Goal: Information Seeking & Learning: Learn about a topic

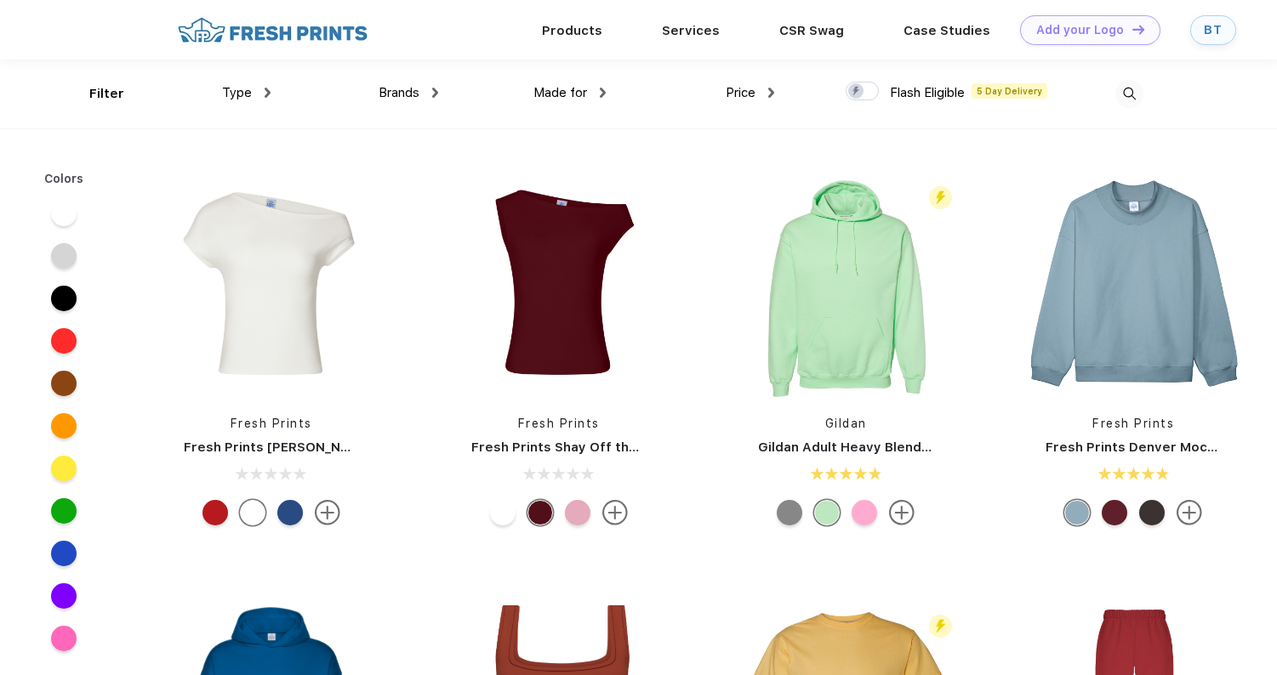
scroll to position [1, 0]
click at [583, 26] on link "Products" at bounding box center [572, 28] width 60 height 15
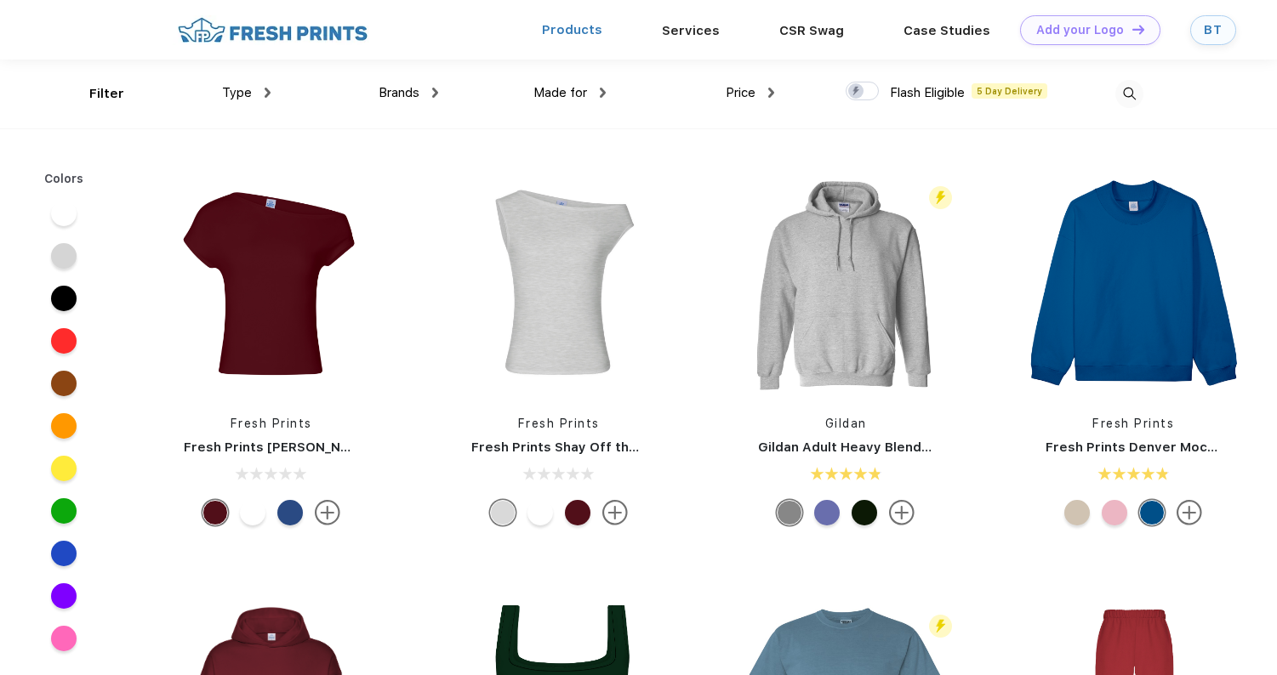
scroll to position [1, 0]
click at [256, 91] on div "Type" at bounding box center [246, 93] width 48 height 20
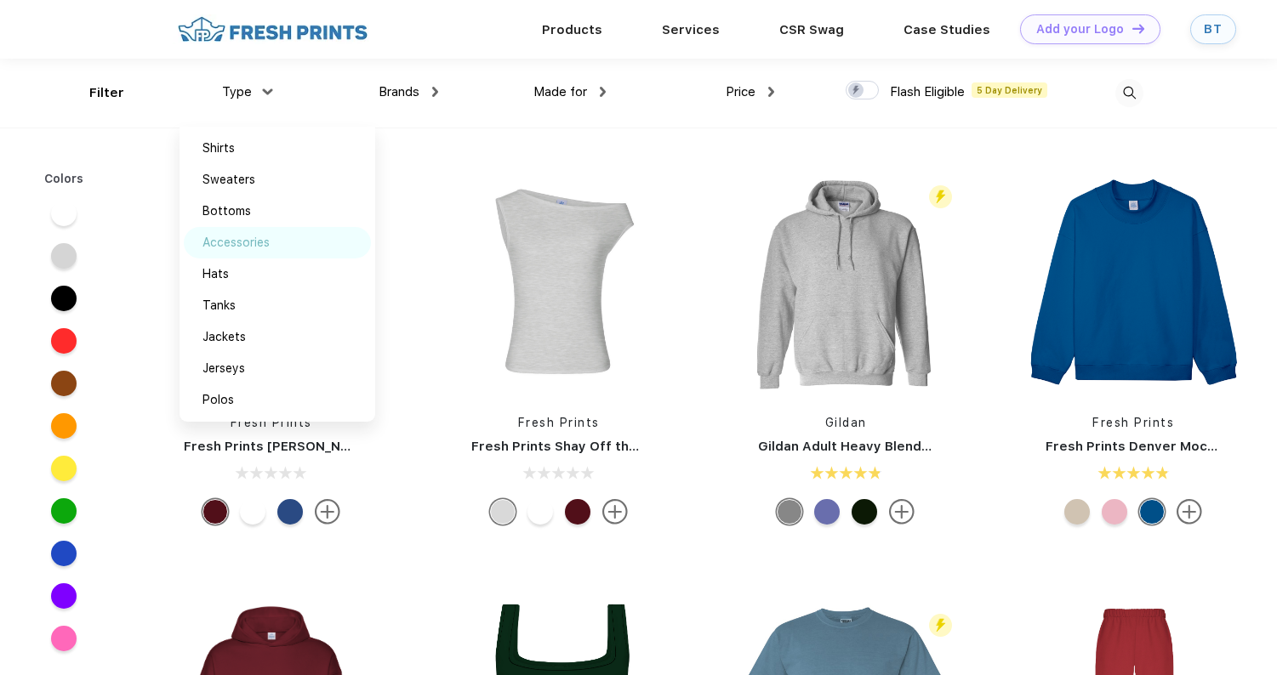
click at [229, 243] on div "Accessories" at bounding box center [235, 243] width 67 height 18
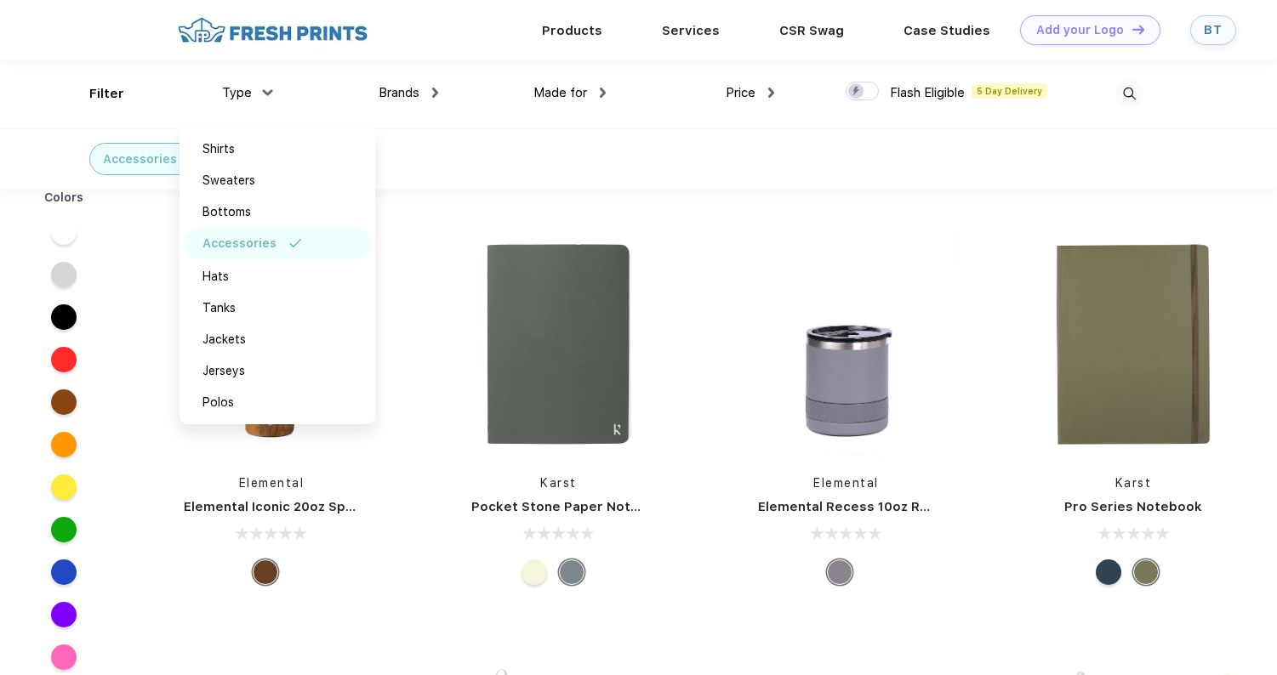
click at [145, 481] on div "Elemental" at bounding box center [271, 484] width 252 height 18
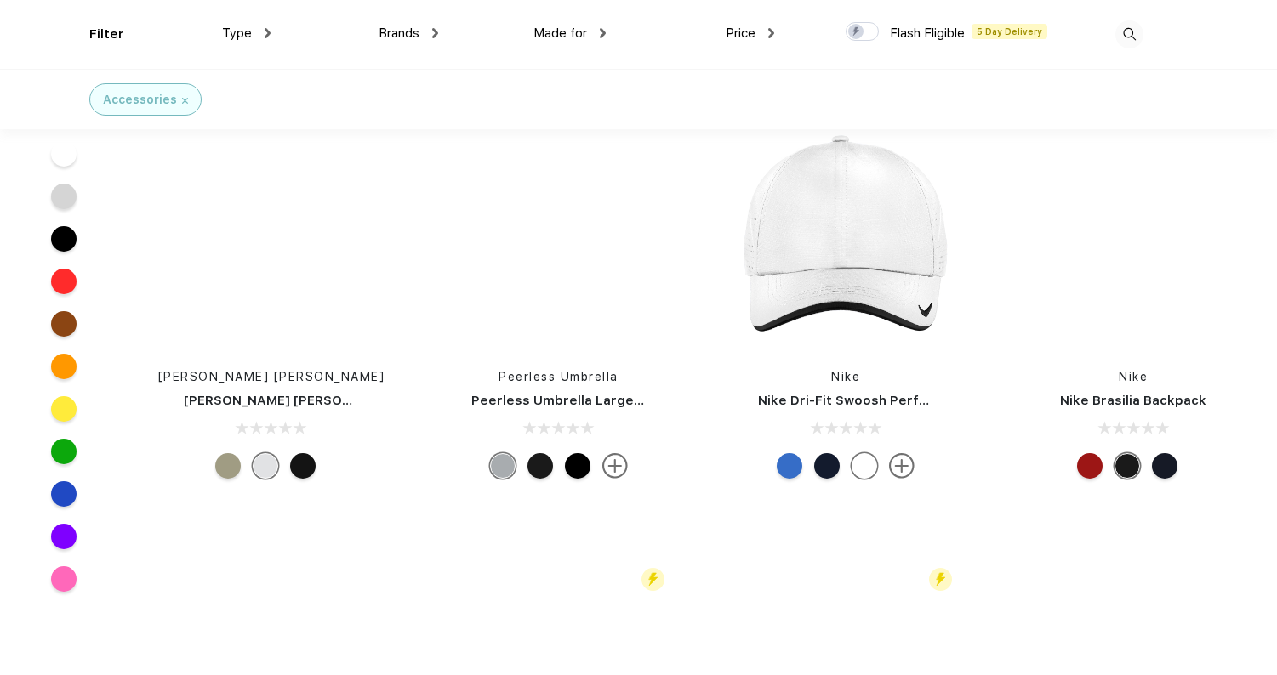
scroll to position [4282, 0]
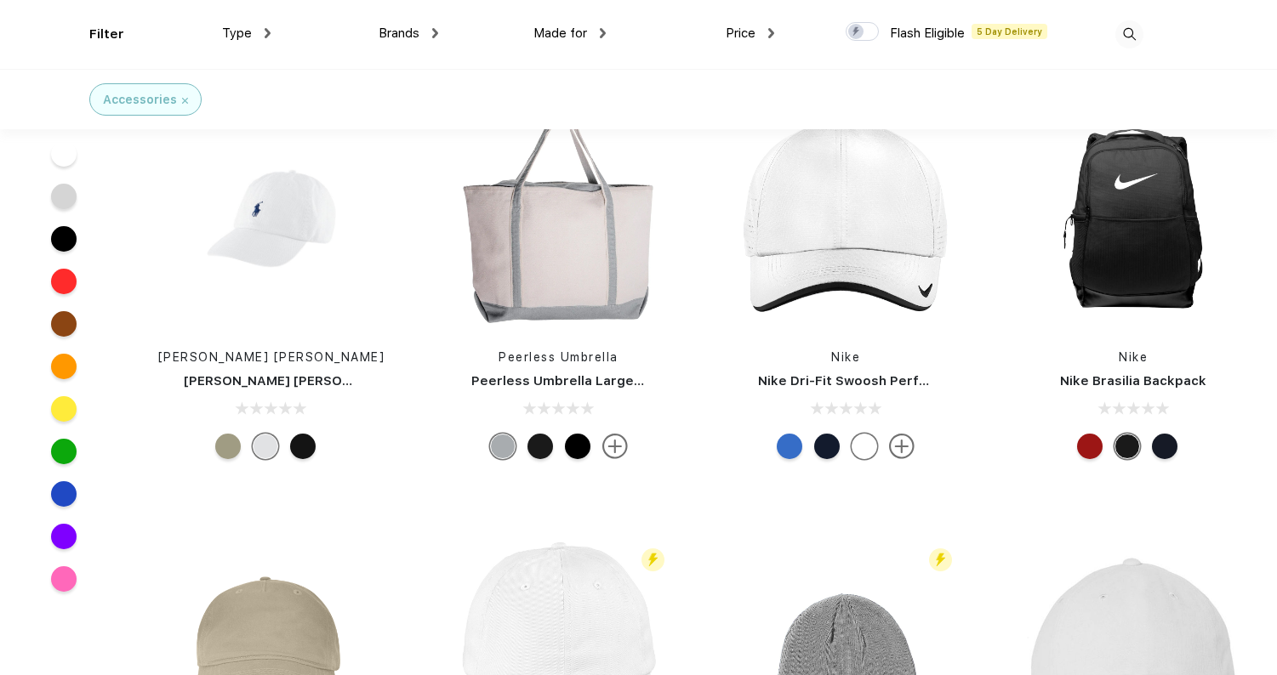
click at [1138, 37] on img at bounding box center [1129, 34] width 28 height 28
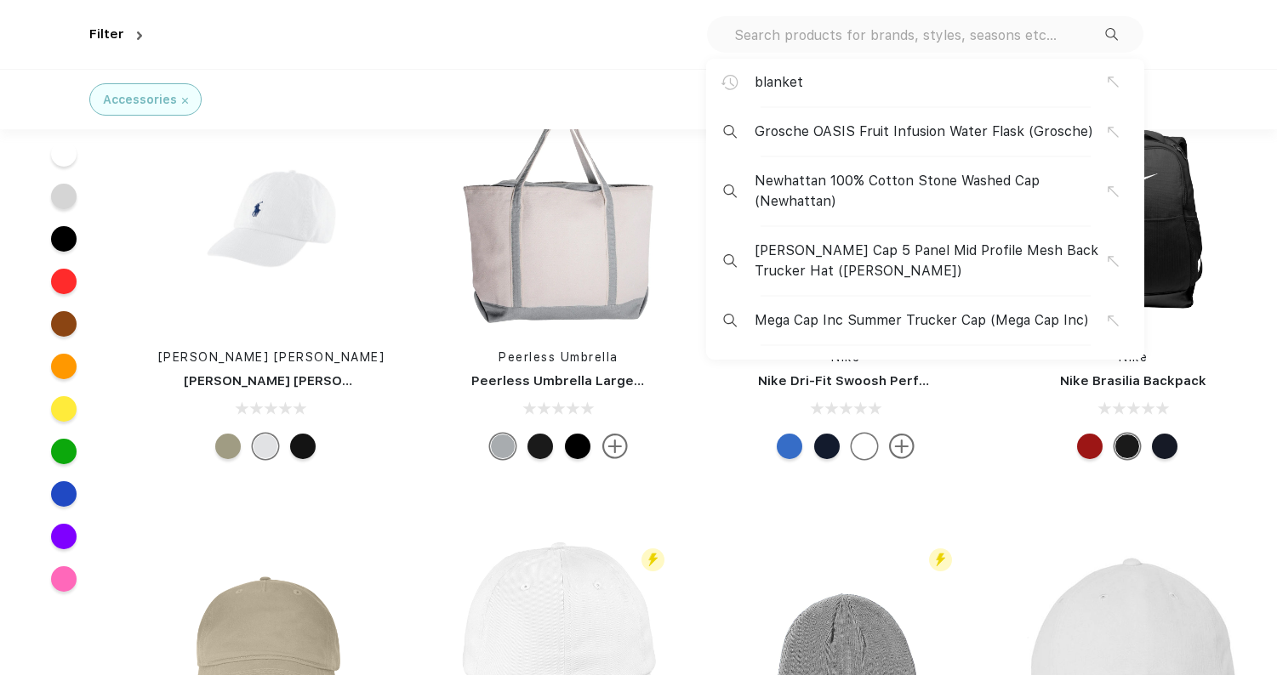
click at [1011, 18] on div "blanket Grosche OASIS Fruit Infusion Water Flask (Grosche) Newhattan 100% Cotto…" at bounding box center [925, 34] width 436 height 37
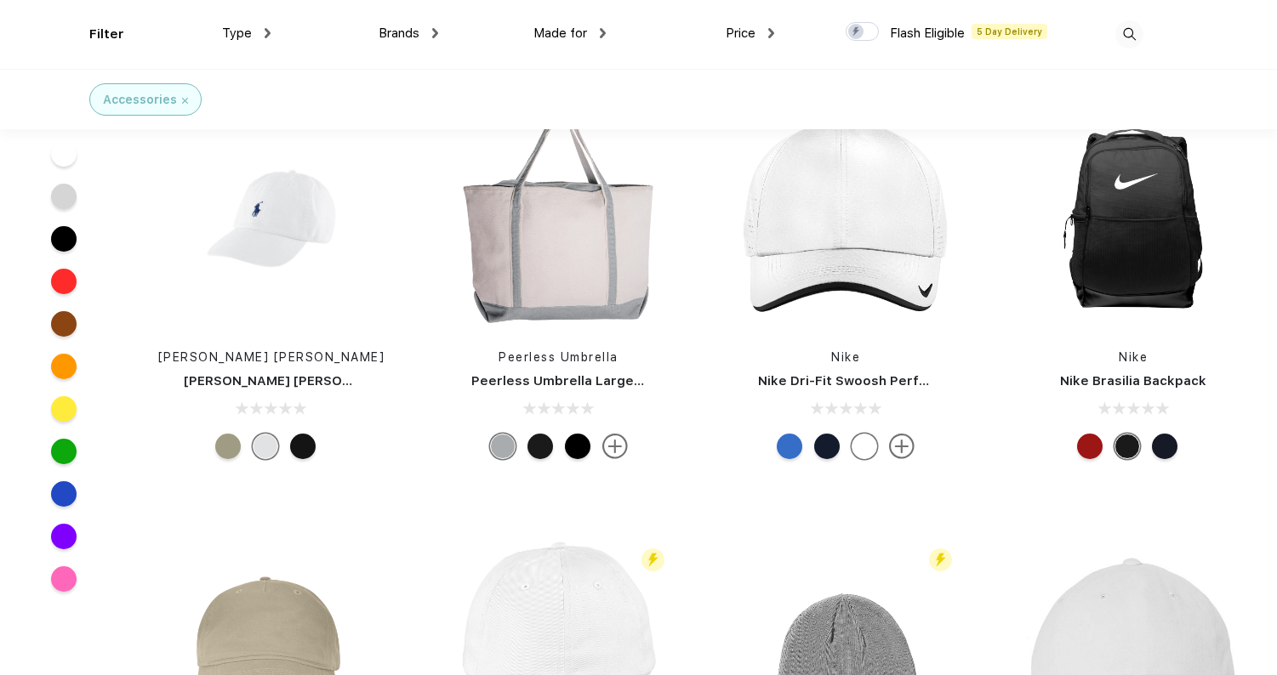
click at [1140, 37] on img at bounding box center [1129, 34] width 28 height 28
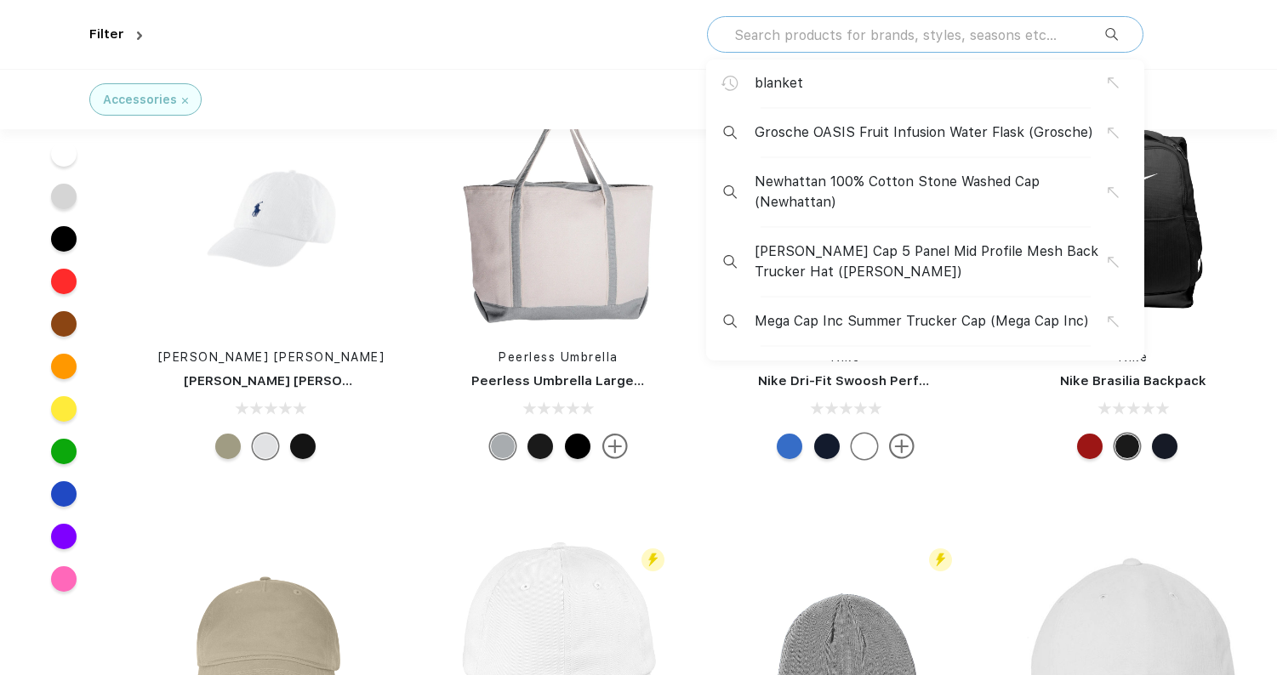
click at [1023, 32] on input "text" at bounding box center [918, 35] width 373 height 19
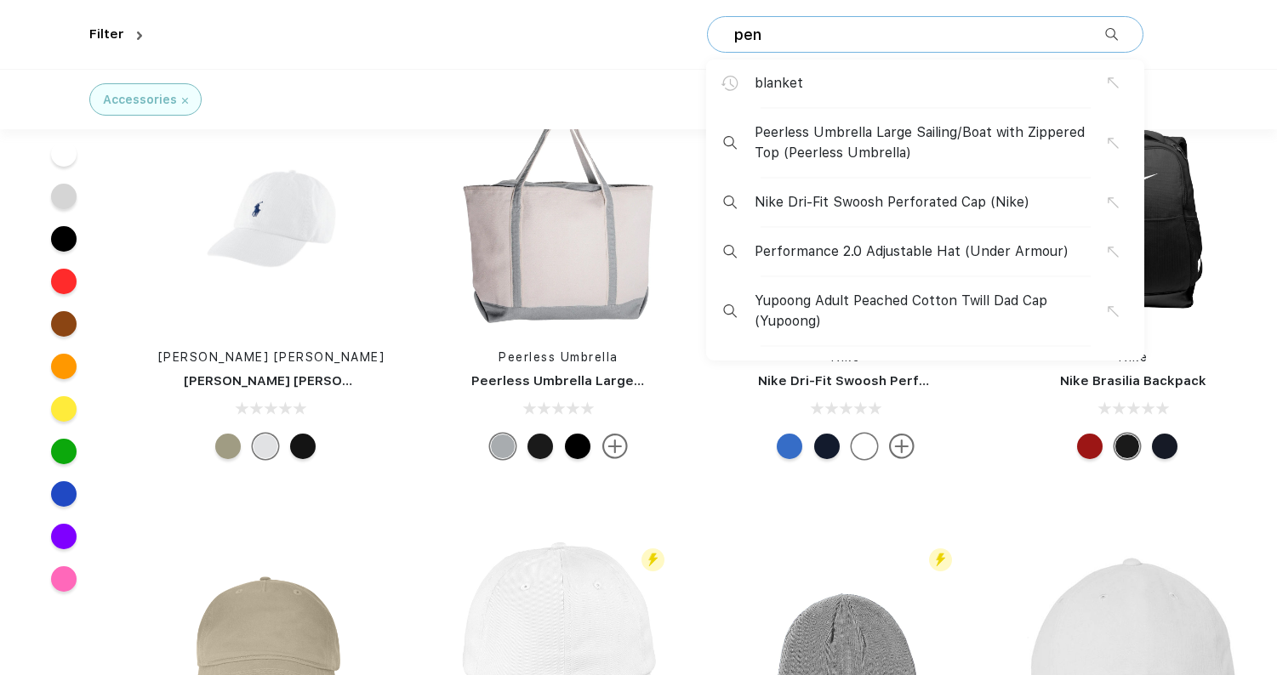
type input "pen"
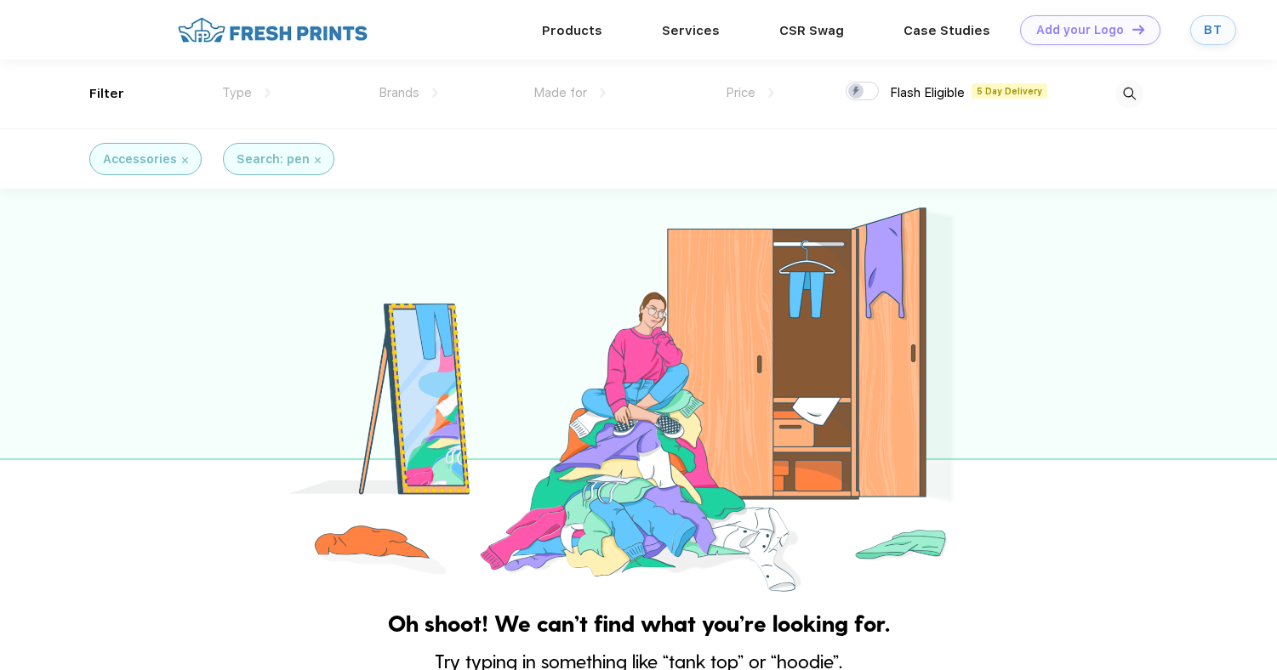
click at [182, 162] on img at bounding box center [185, 160] width 6 height 6
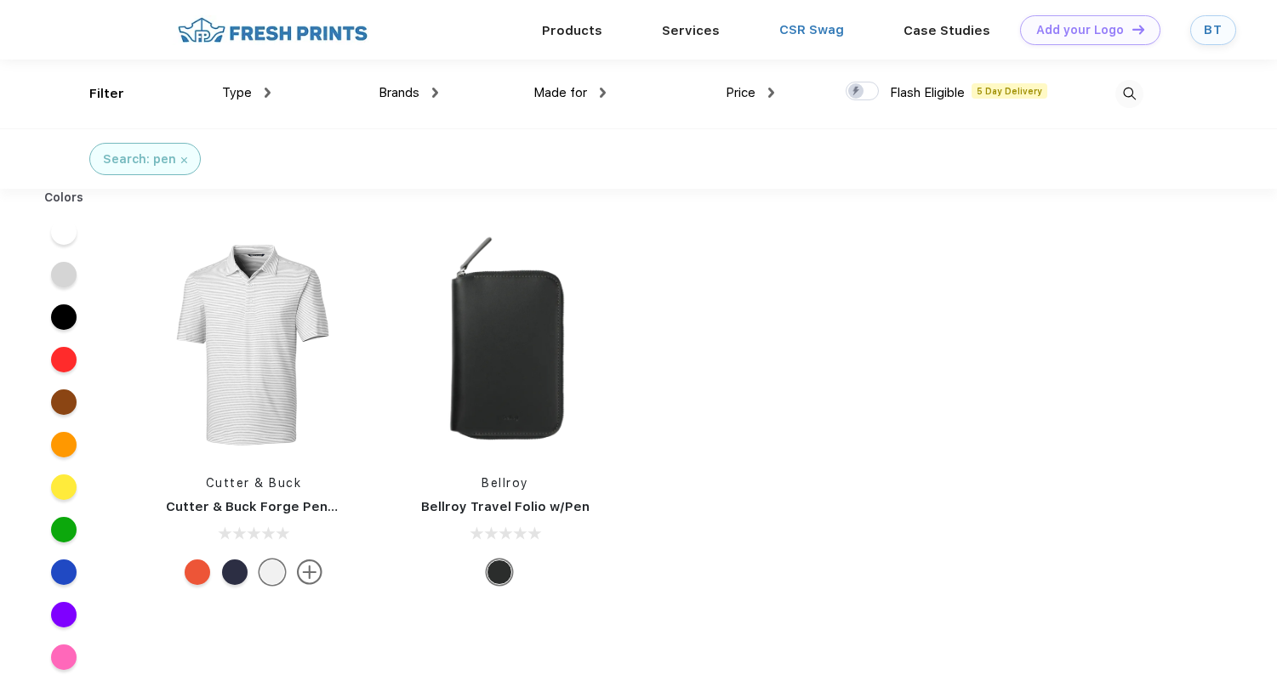
click at [784, 29] on link "CSR Swag" at bounding box center [811, 29] width 65 height 15
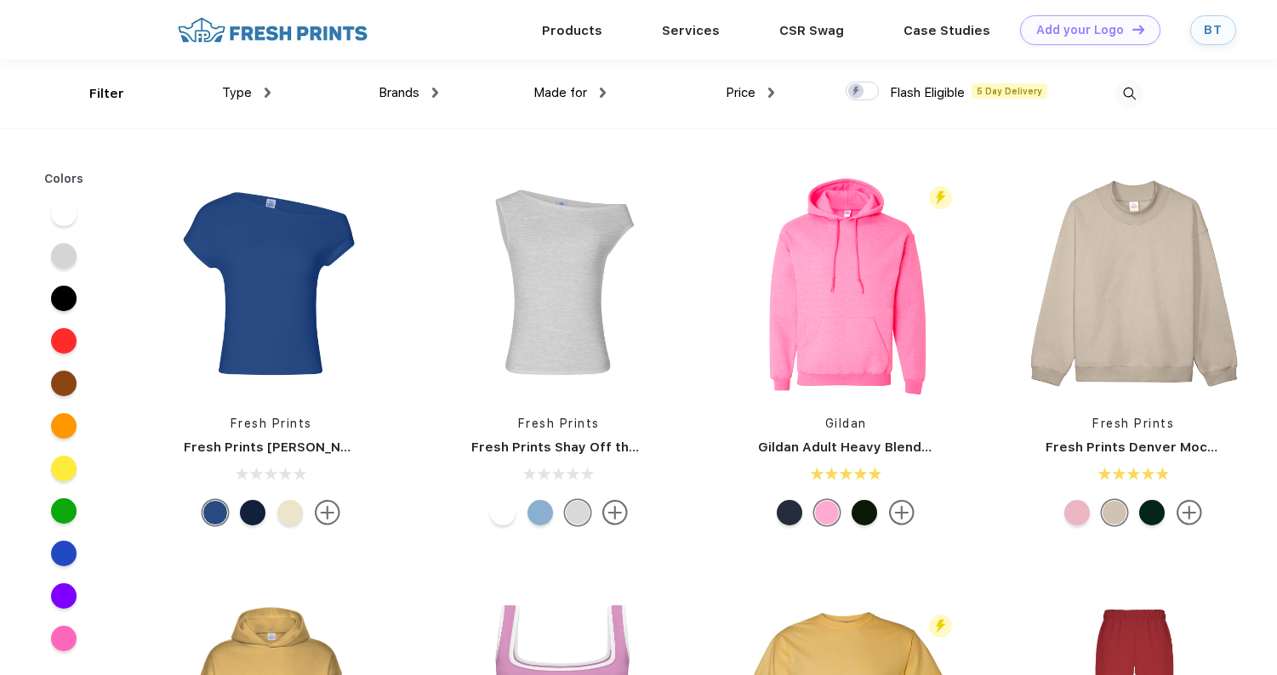
scroll to position [1, 0]
click at [234, 92] on span "Type" at bounding box center [237, 91] width 30 height 15
click at [271, 91] on div "Brands Most Popular Brands Moleskine Hydroflask Marine Layer S'well Vineyard Vi…" at bounding box center [355, 93] width 168 height 69
click at [249, 93] on span "Type" at bounding box center [237, 91] width 30 height 15
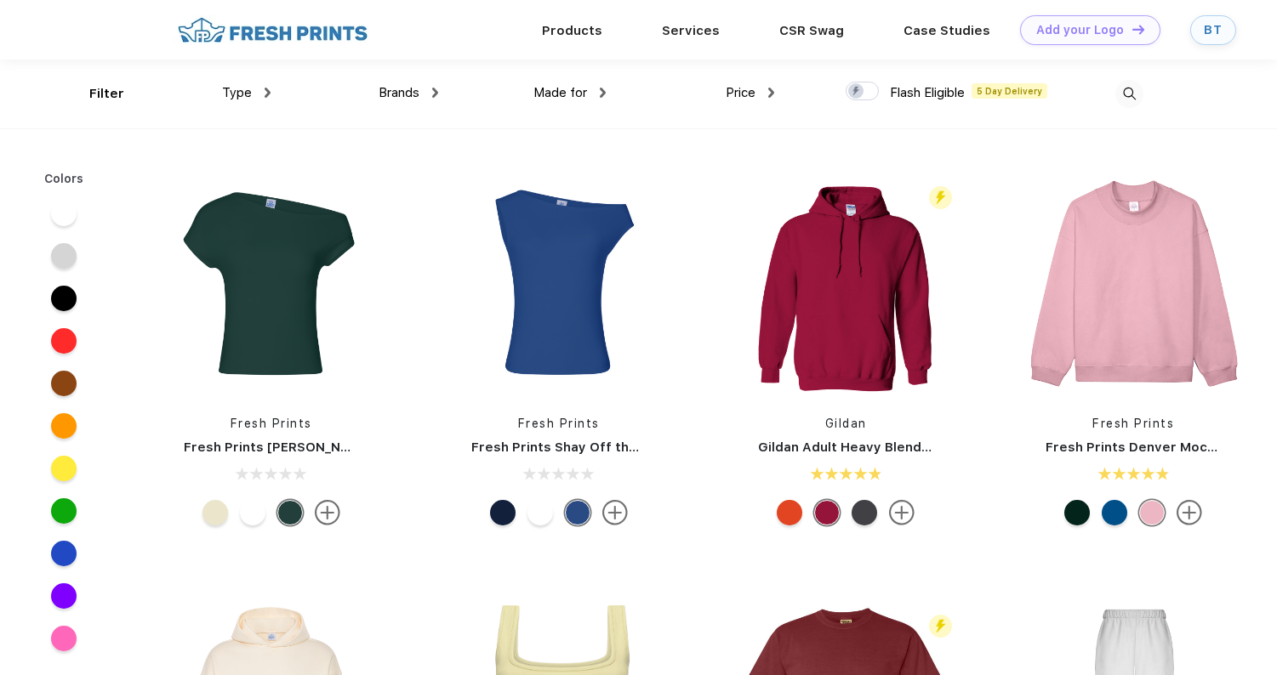
click at [265, 92] on img at bounding box center [268, 93] width 6 height 10
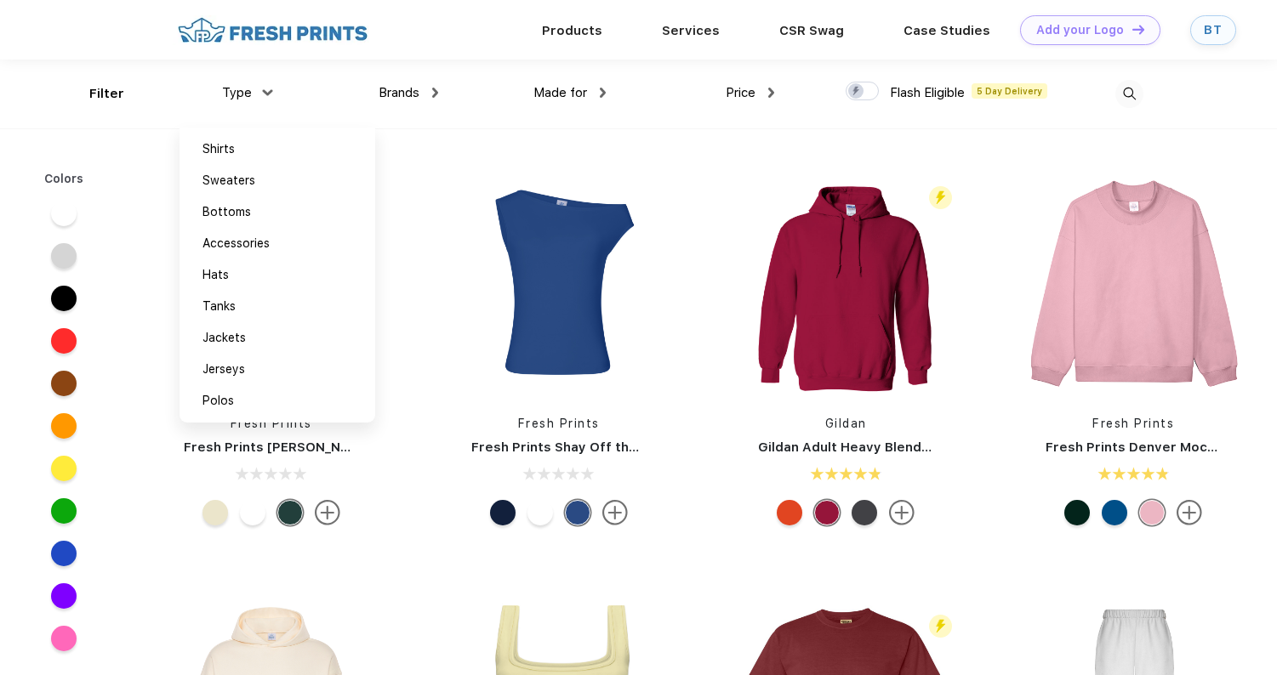
scroll to position [1, 0]
click at [233, 249] on div "Accessories" at bounding box center [235, 243] width 67 height 18
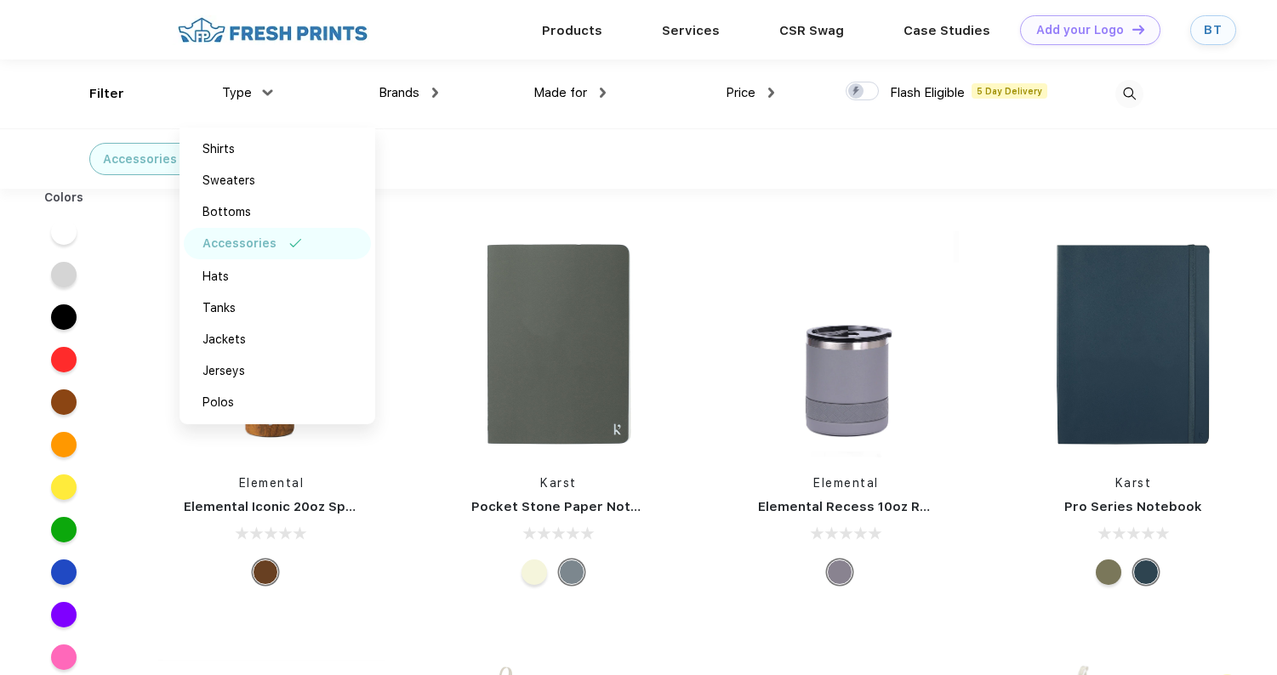
click at [151, 301] on div at bounding box center [271, 344] width 252 height 226
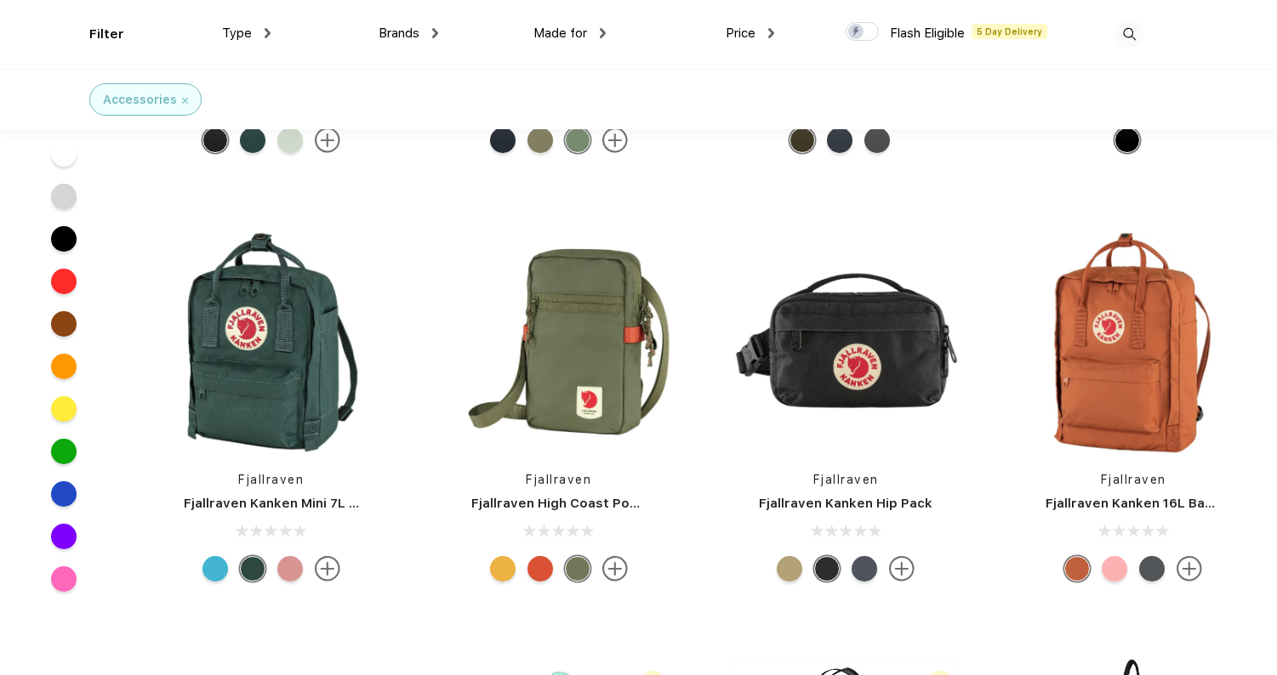
scroll to position [43222, 0]
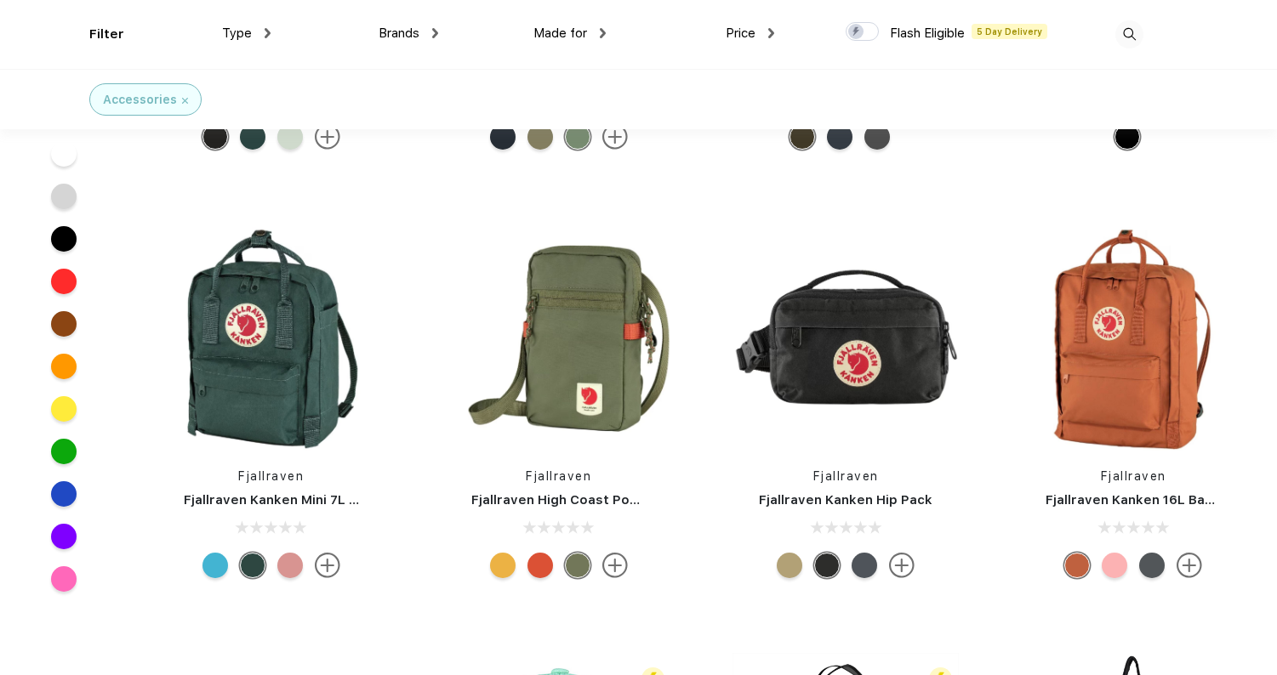
click at [183, 100] on img at bounding box center [185, 101] width 6 height 6
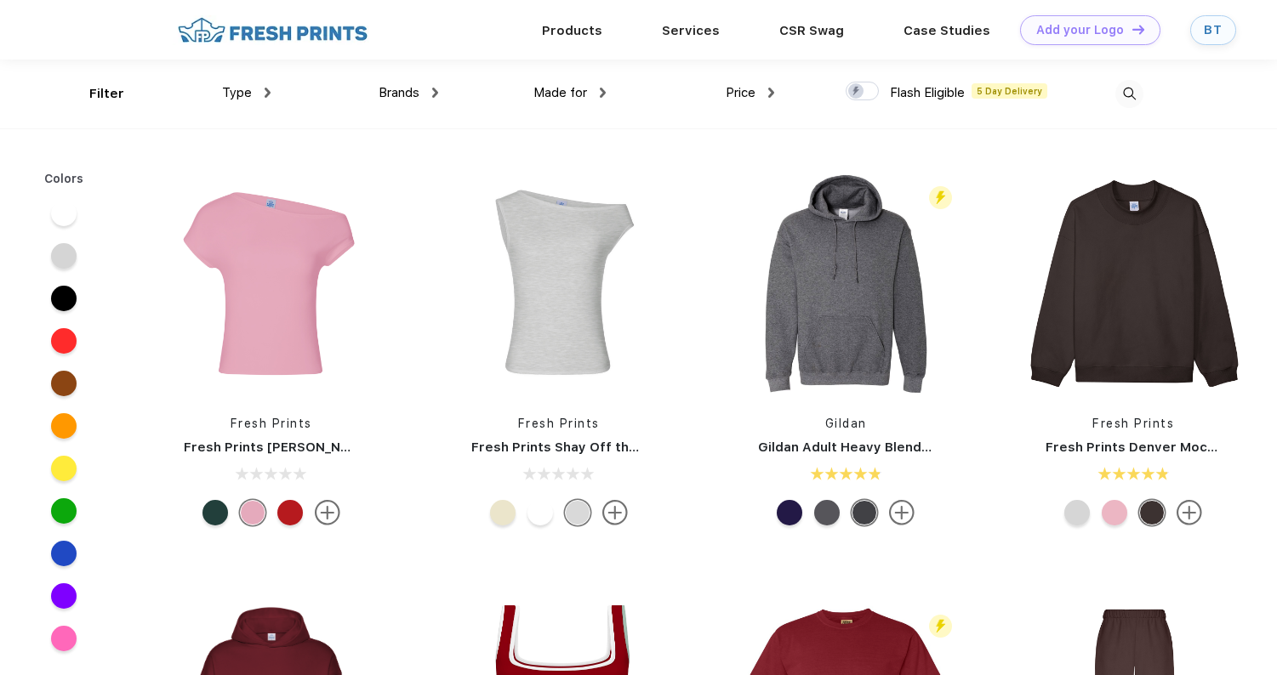
click at [110, 95] on div "Type Shirts Sweaters Bottoms Accessories Hats Tanks Jackets Jerseys Polos" at bounding box center [186, 94] width 168 height 69
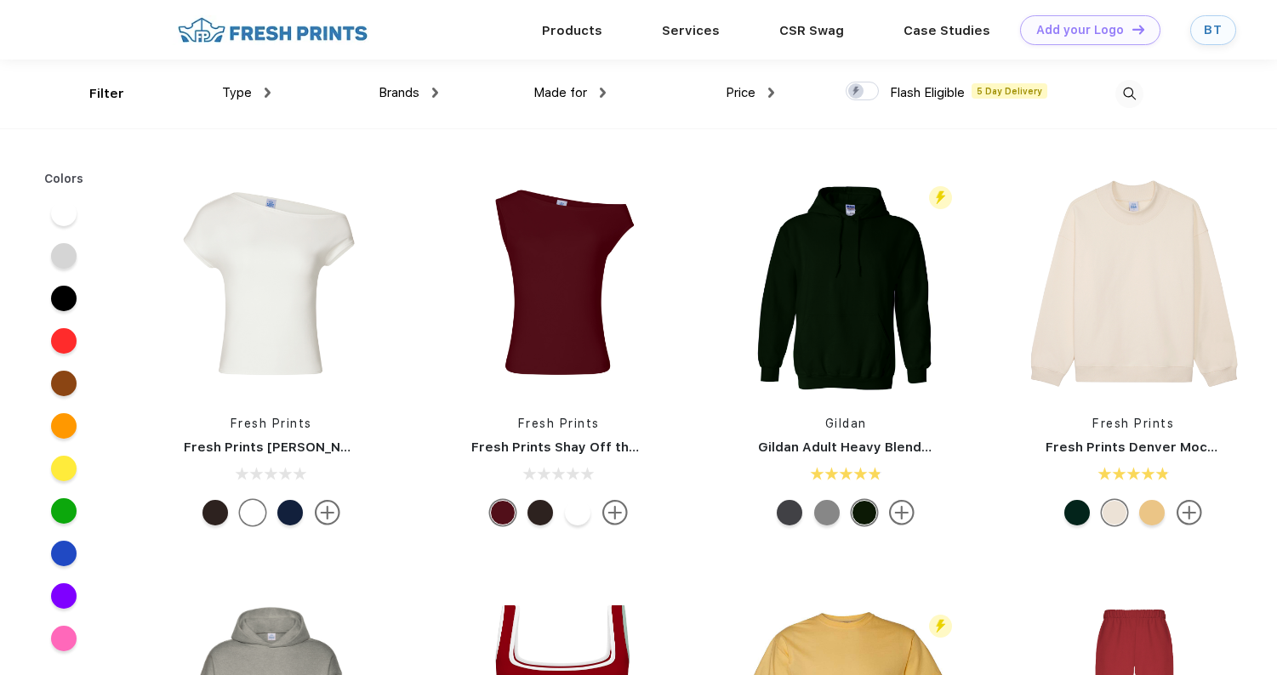
scroll to position [1, 0]
click at [577, 96] on span "Made for" at bounding box center [560, 91] width 54 height 15
click at [600, 88] on img at bounding box center [603, 92] width 6 height 10
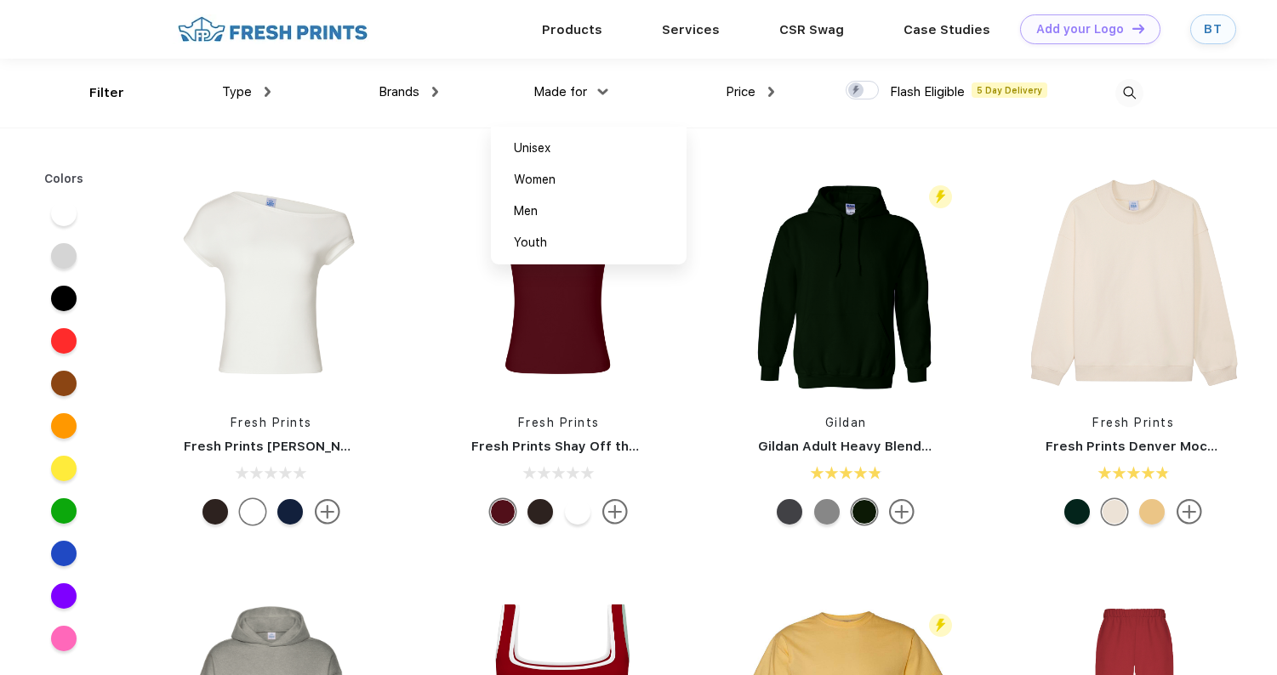
click at [596, 88] on div "Made for" at bounding box center [569, 93] width 72 height 20
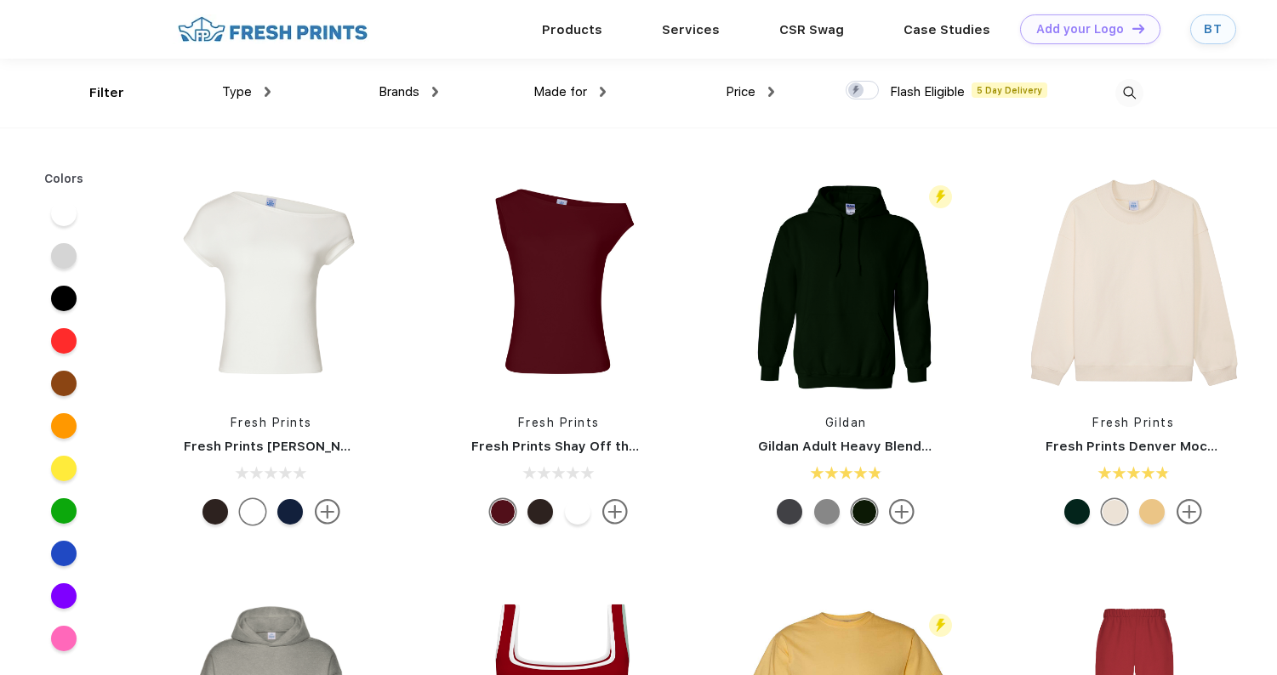
click at [1125, 98] on img at bounding box center [1129, 93] width 28 height 28
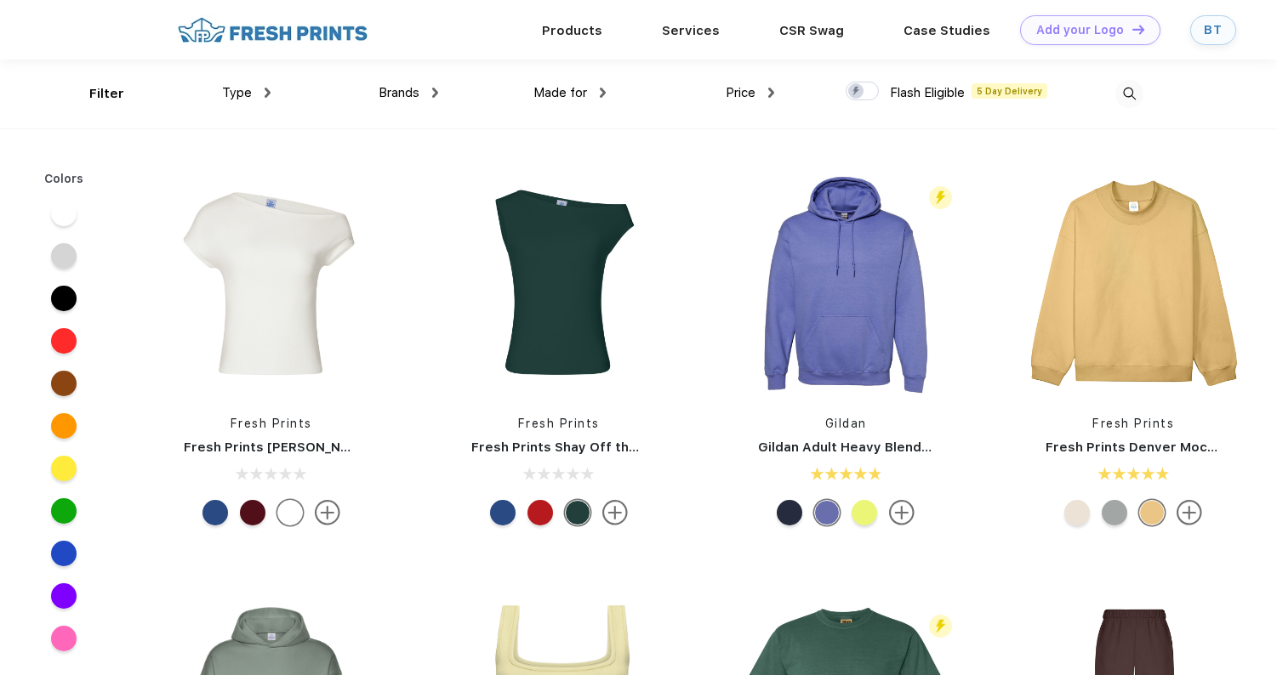
click at [249, 89] on span "Type" at bounding box center [237, 92] width 30 height 15
click at [254, 92] on div "Type" at bounding box center [246, 93] width 48 height 20
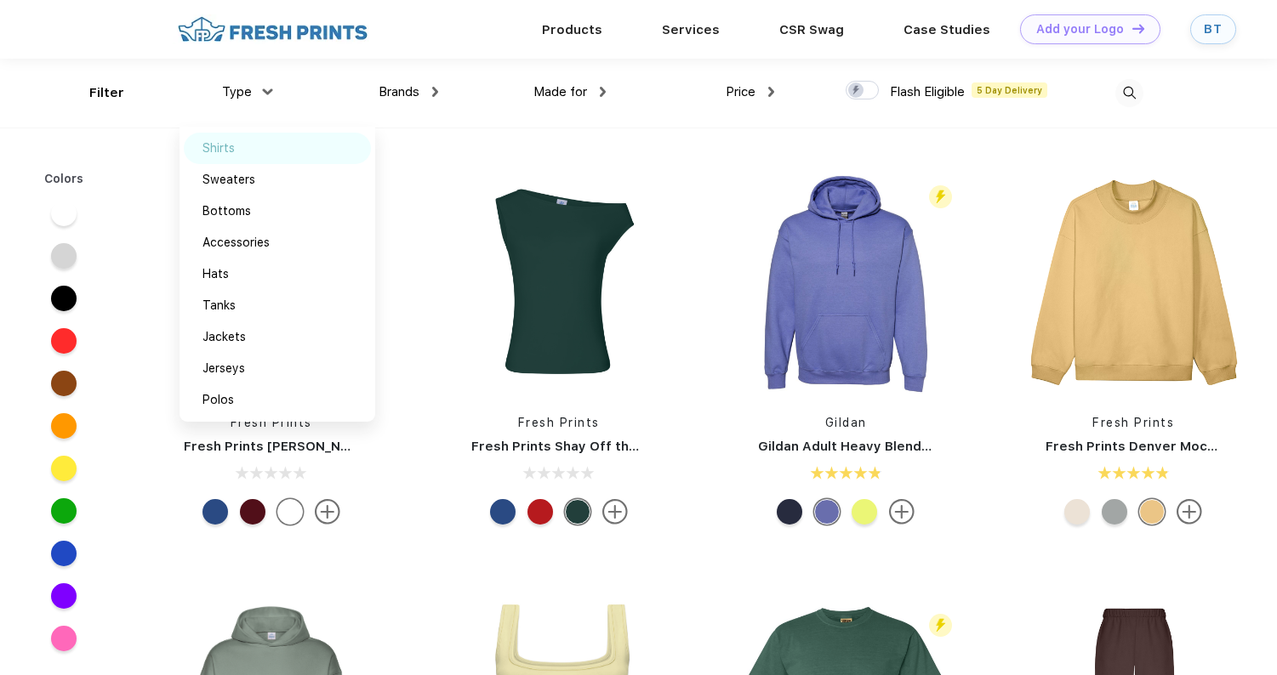
click at [232, 142] on div "Shirts" at bounding box center [218, 149] width 32 height 18
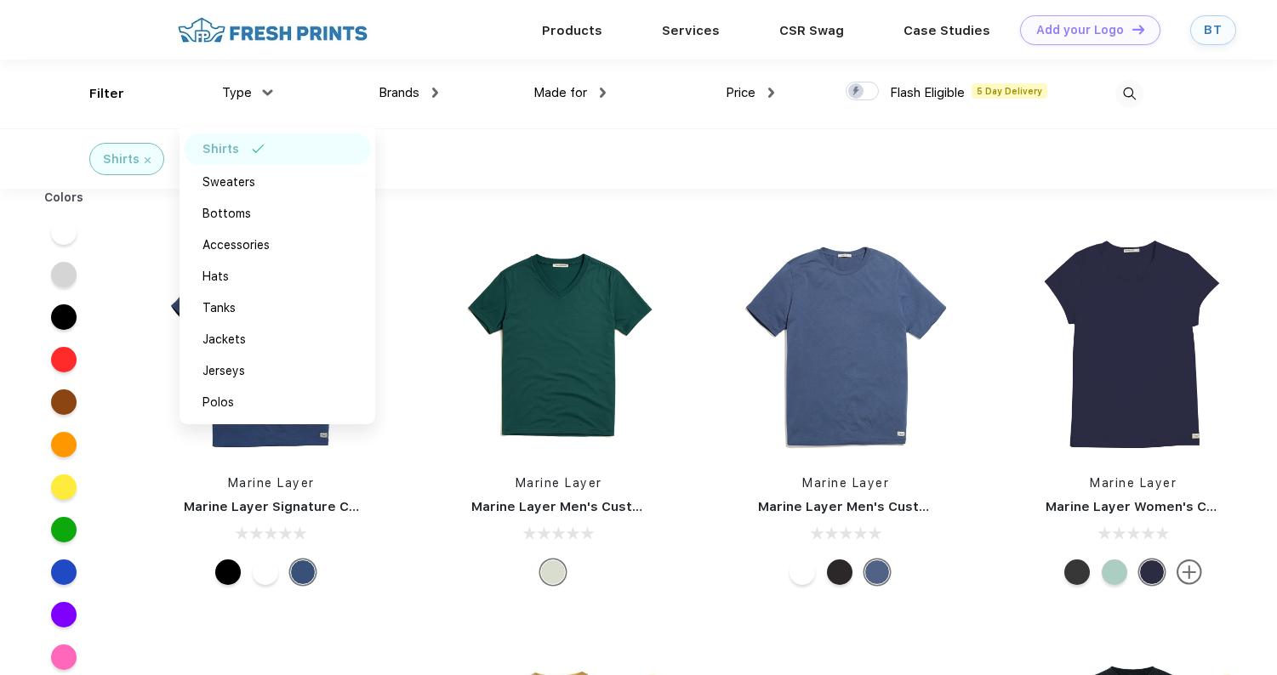
click at [123, 376] on div "Colors" at bounding box center [64, 434] width 128 height 490
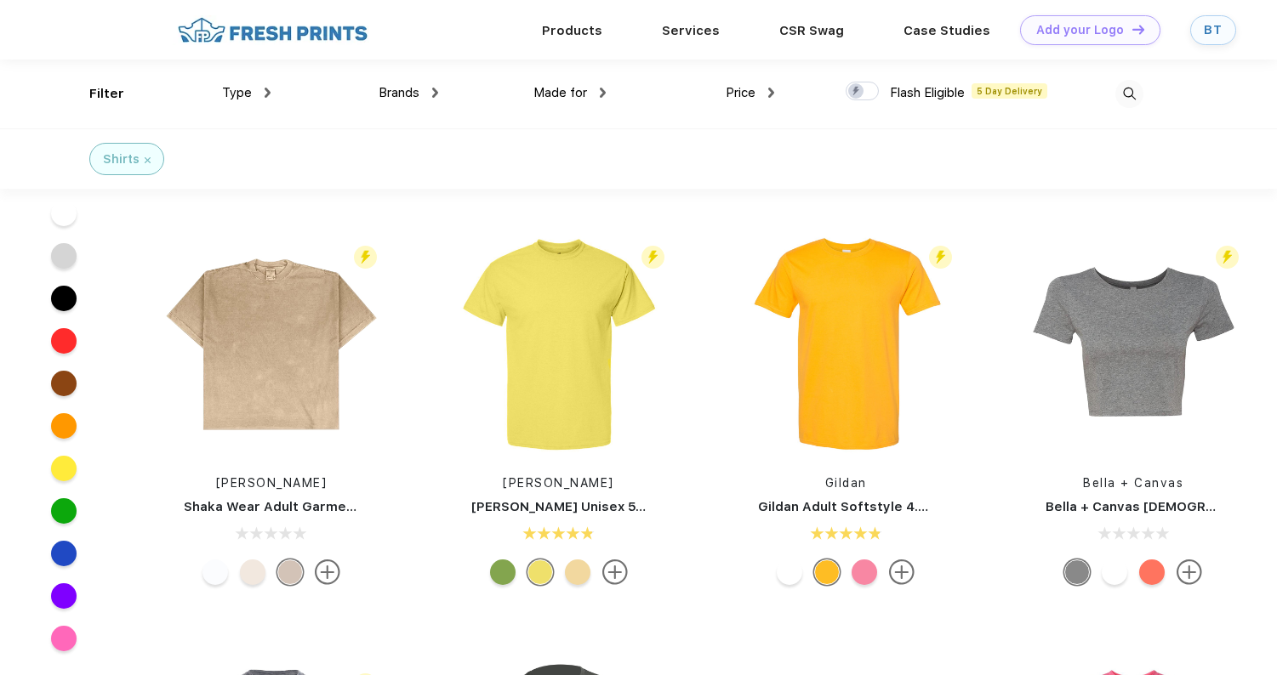
scroll to position [3233, 0]
